Goal: Check status

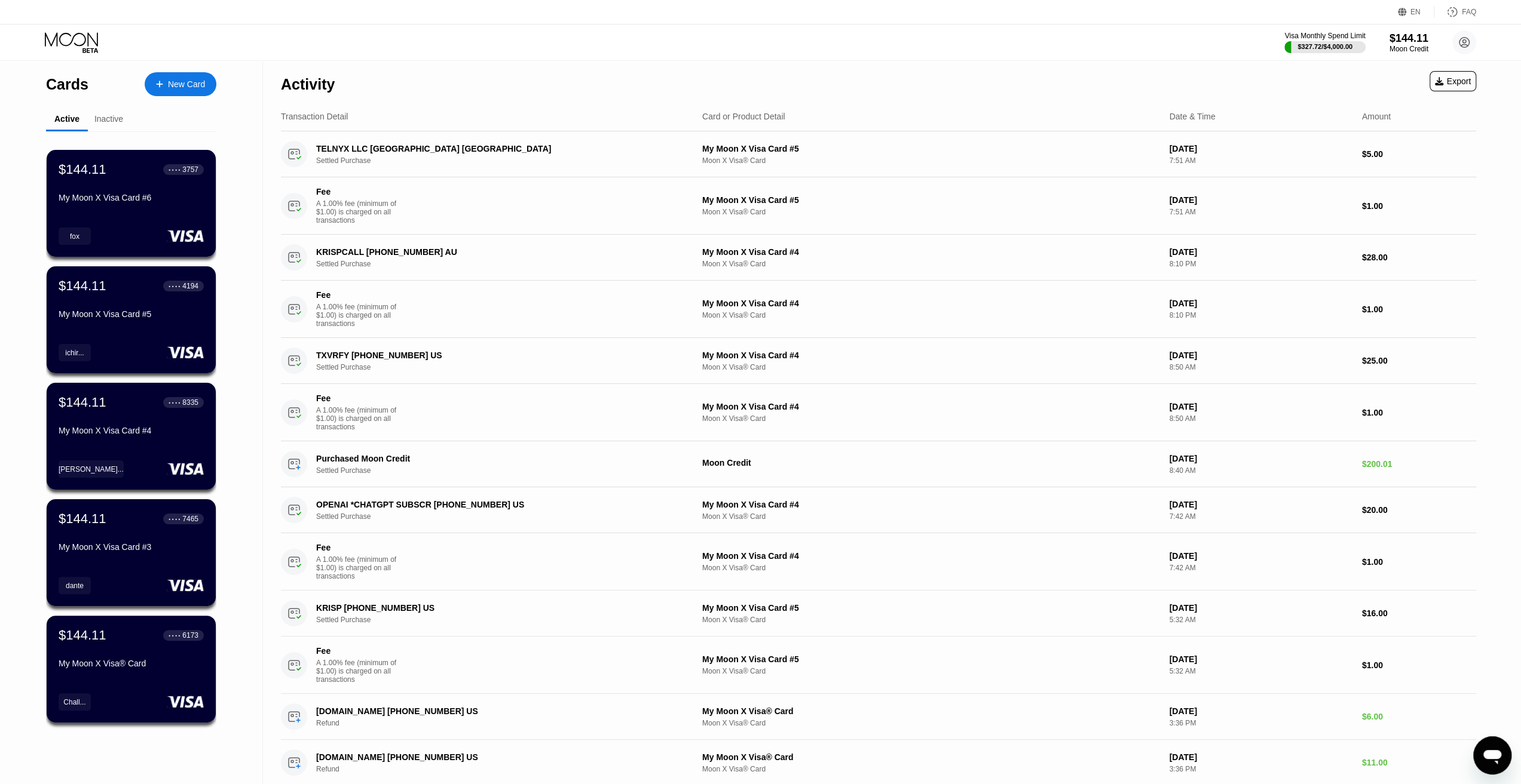
click at [542, 57] on div "Visa Monthly Spend Limit $327.72 / $4,000.00 $144.11 Moon Credit [PERSON_NAME] …" at bounding box center [760, 43] width 1521 height 36
